Goal: Task Accomplishment & Management: Use online tool/utility

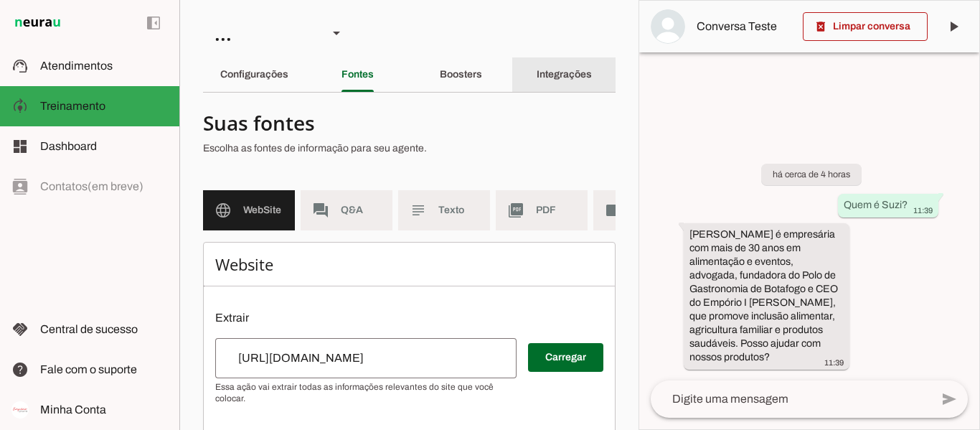
click at [565, 81] on div "Integrações" at bounding box center [564, 74] width 55 height 34
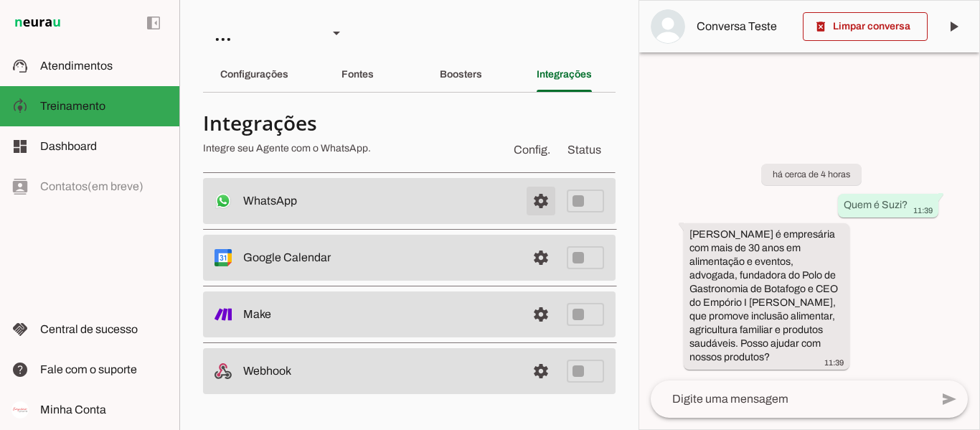
click at [551, 199] on span at bounding box center [541, 201] width 34 height 34
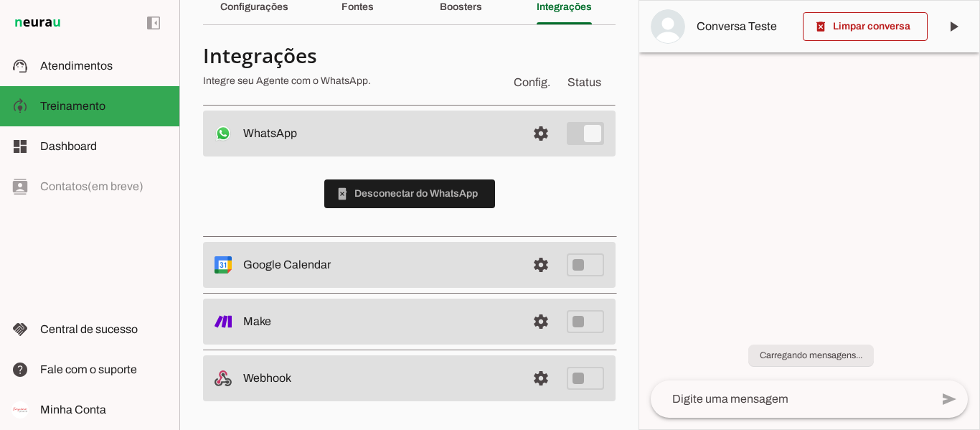
scroll to position [67, 0]
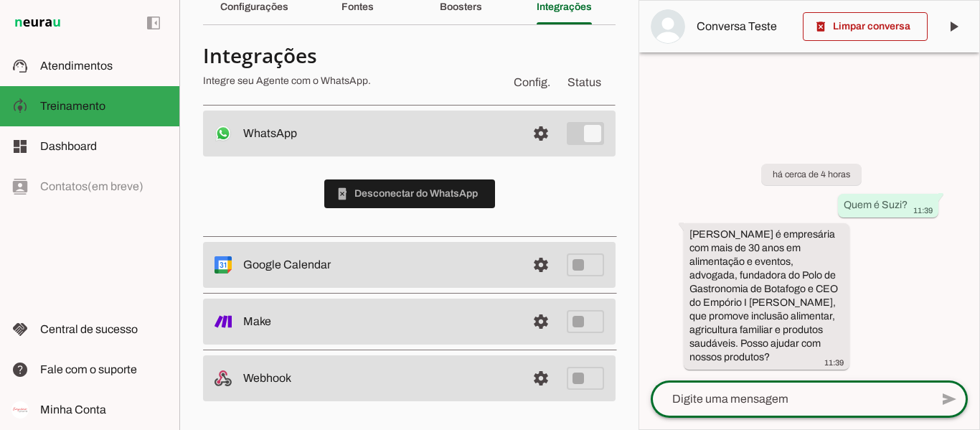
click at [742, 402] on textarea at bounding box center [791, 398] width 280 height 17
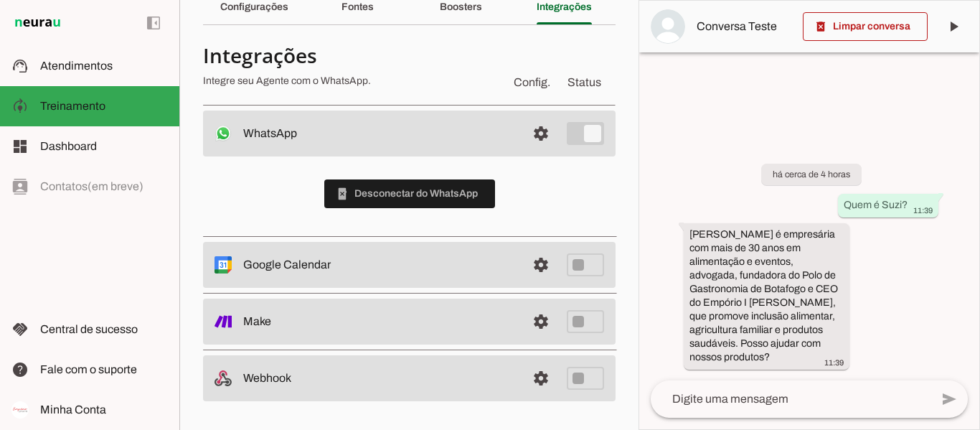
click at [602, 47] on md-item "Config. Status Integrações Integre seu Agente com o WhatsApp." at bounding box center [409, 68] width 413 height 52
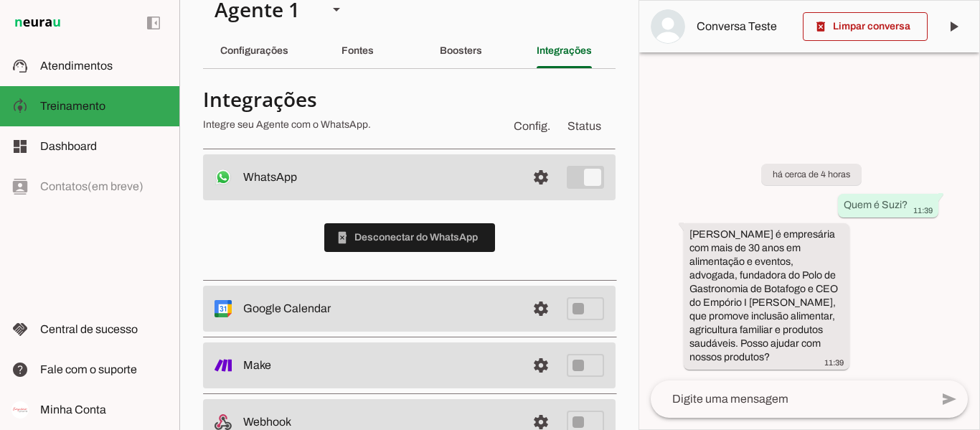
scroll to position [0, 0]
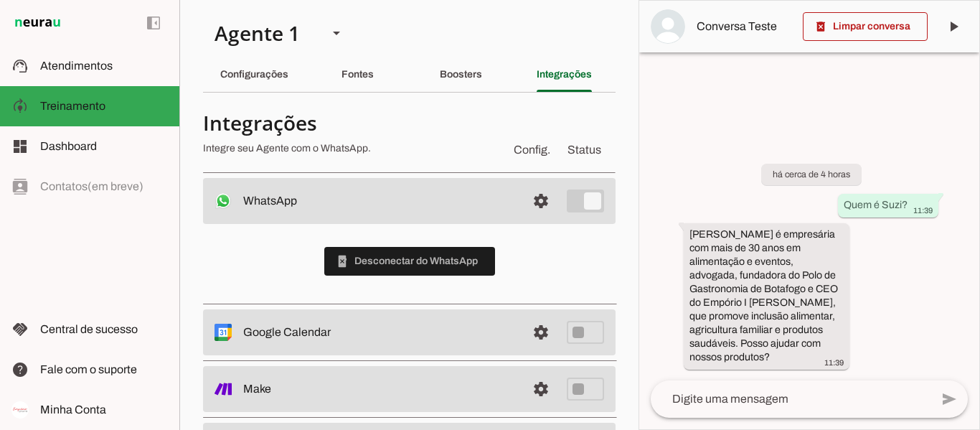
click at [423, 31] on section "Agente 1 Criar Agente Você atingiu o limite de IAs Neurau permitidas. Atualize …" at bounding box center [408, 215] width 459 height 430
click at [497, 29] on section "Agente 1 Criar Agente Você atingiu o limite de IAs Neurau permitidas. Atualize …" at bounding box center [408, 215] width 459 height 430
click at [0, 0] on slot "Configurações" at bounding box center [0, 0] width 0 height 0
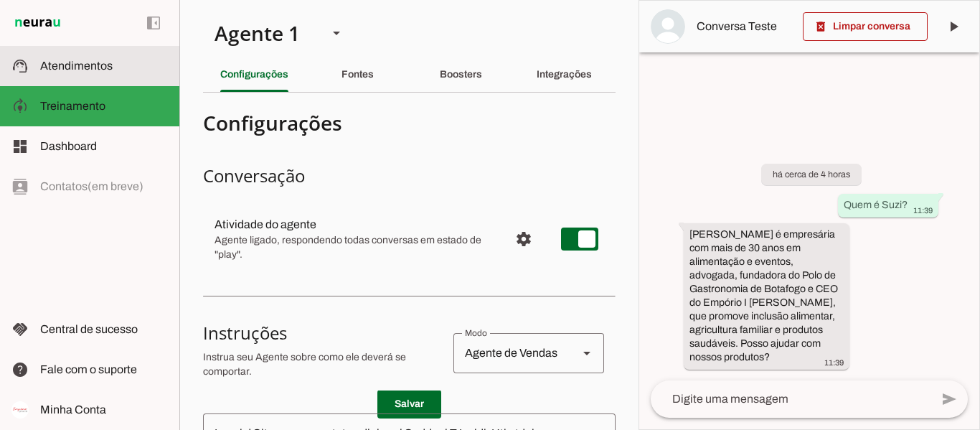
click at [79, 67] on span "Atendimentos" at bounding box center [76, 66] width 72 height 12
